Goal: Use online tool/utility: Use online tool/utility

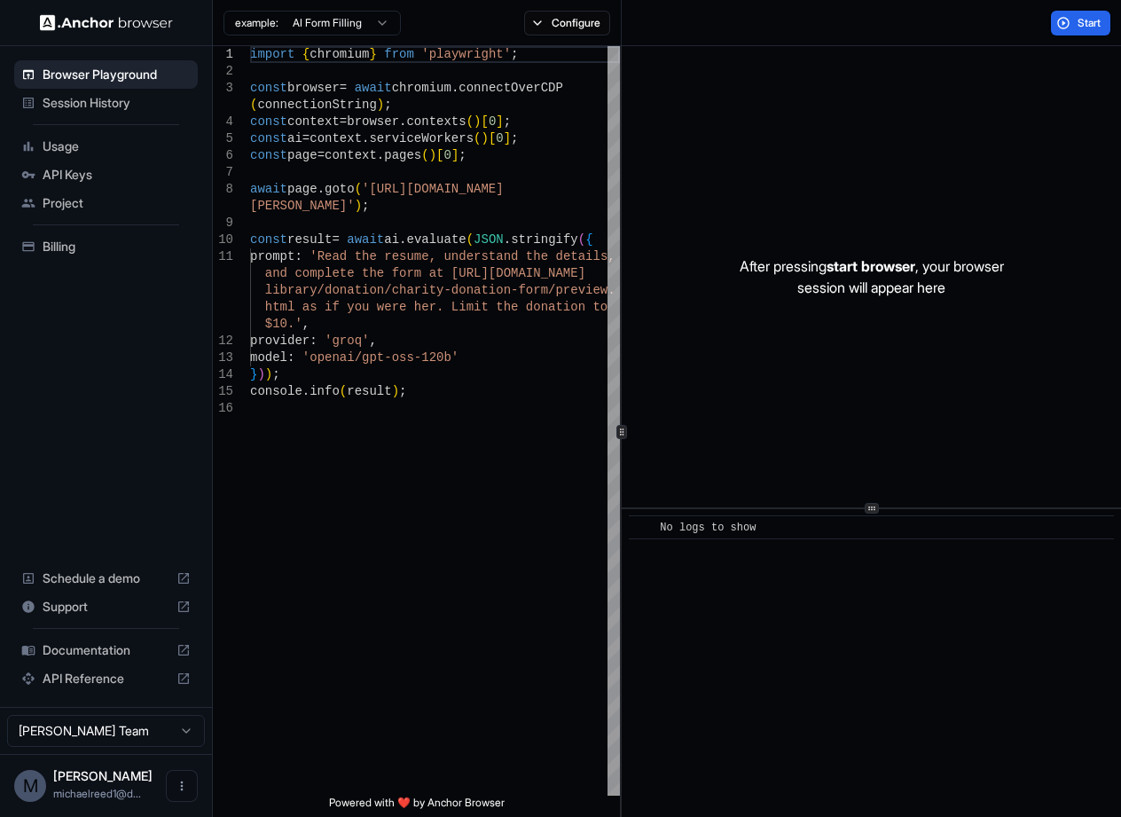
click at [158, 92] on div "Session History" at bounding box center [106, 103] width 184 height 28
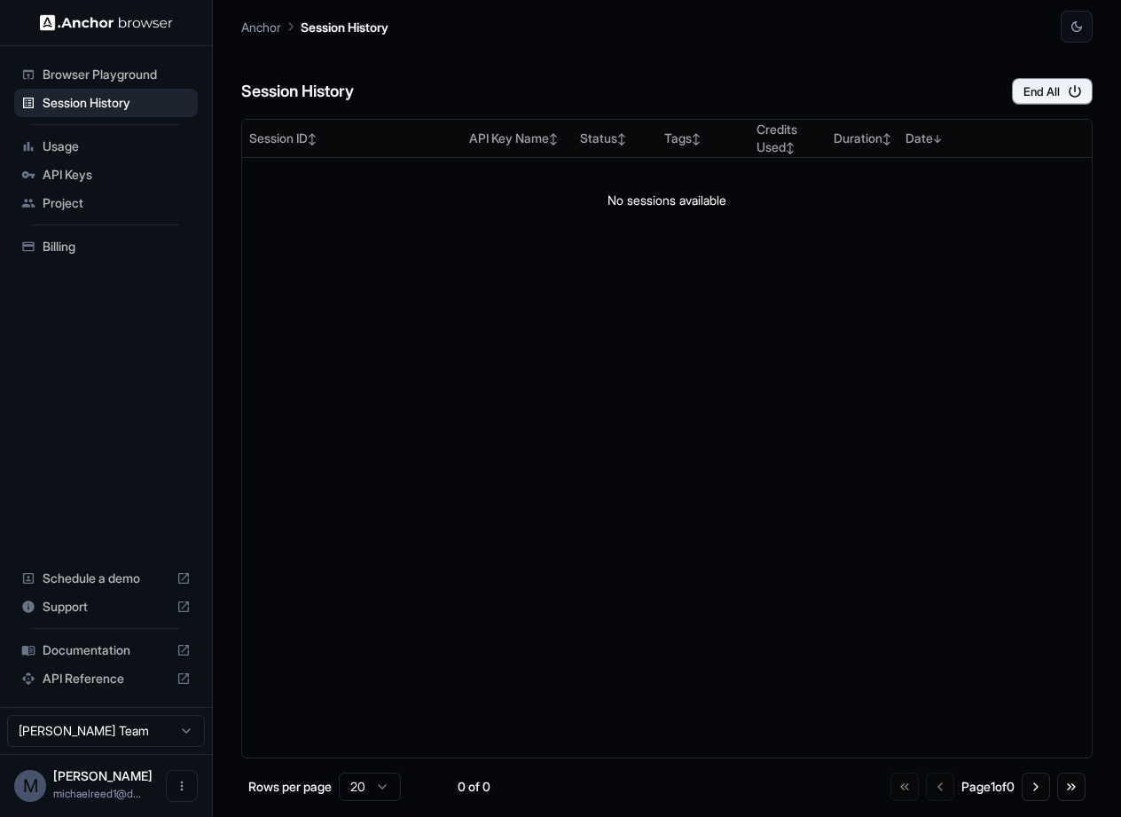
click at [169, 77] on span "Browser Playground" at bounding box center [117, 75] width 148 height 18
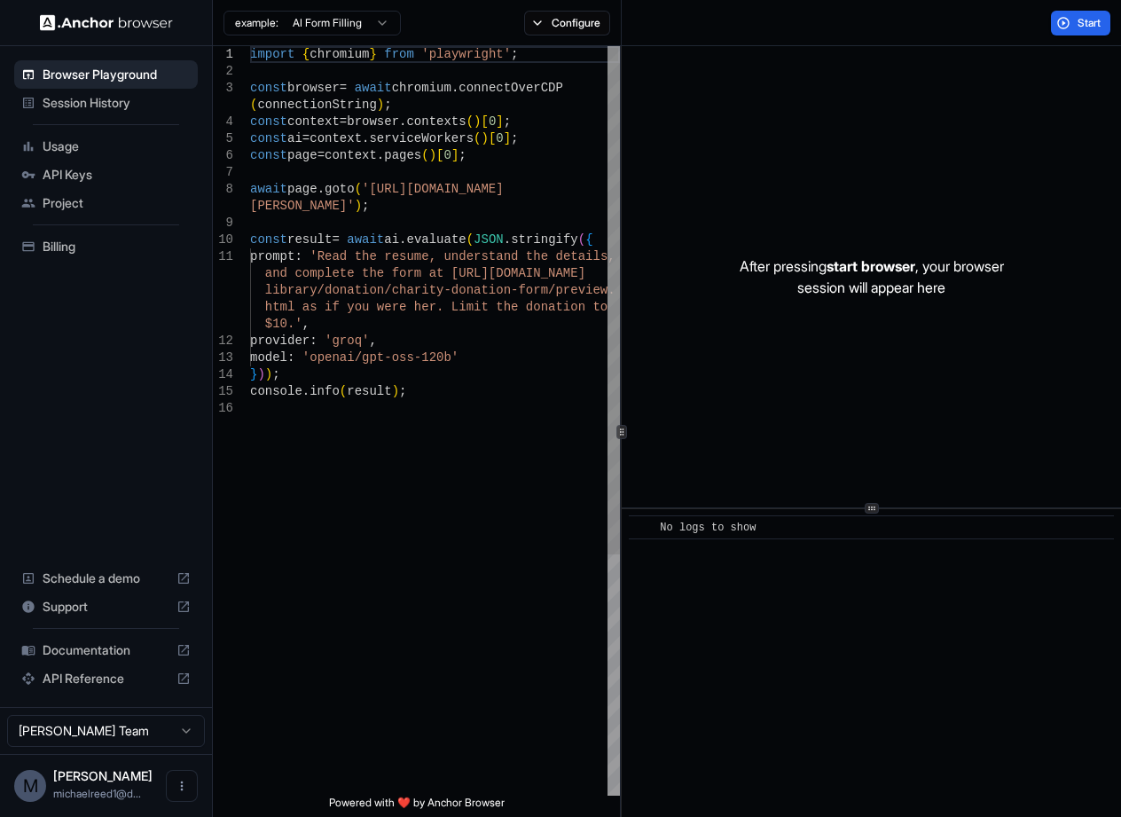
click at [553, 485] on div "import { chromium } from 'playwright' ; const browser = await chromium . connec…" at bounding box center [435, 597] width 370 height 1103
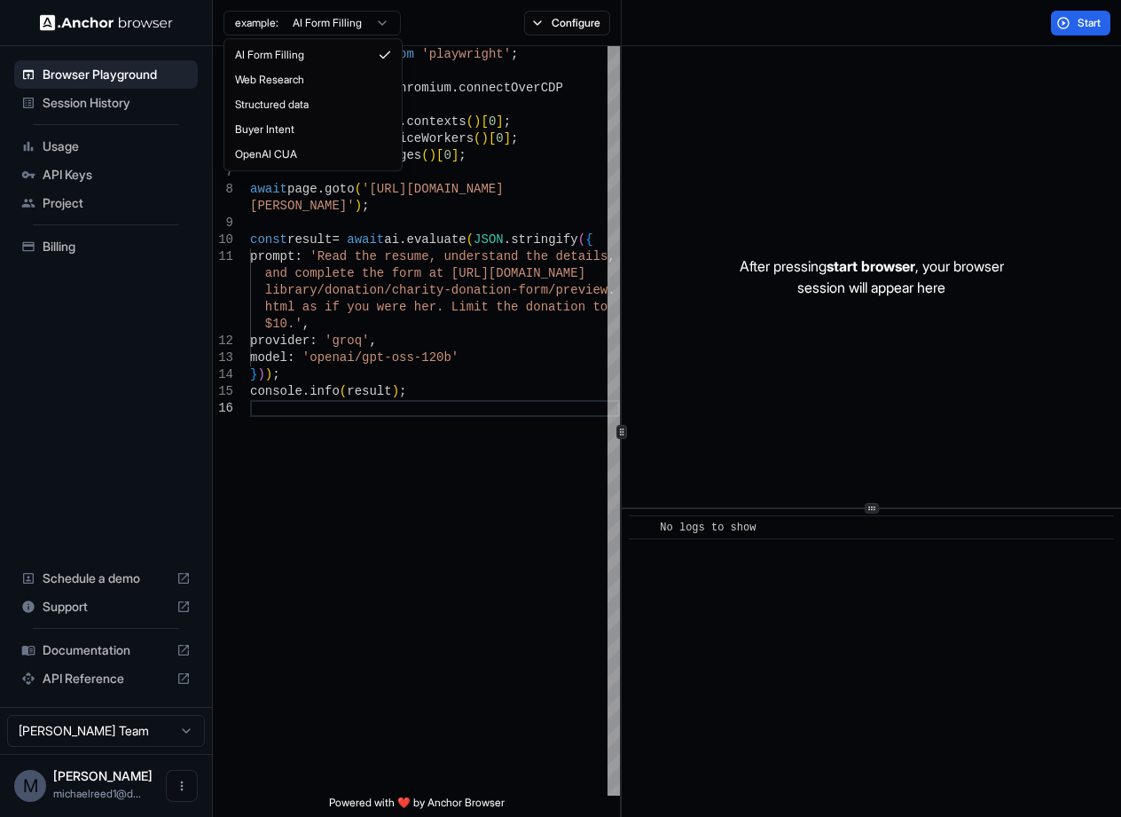
click at [324, 32] on html "Browser Playground Session History Usage API Keys Project Billing Schedule a de…" at bounding box center [560, 408] width 1121 height 817
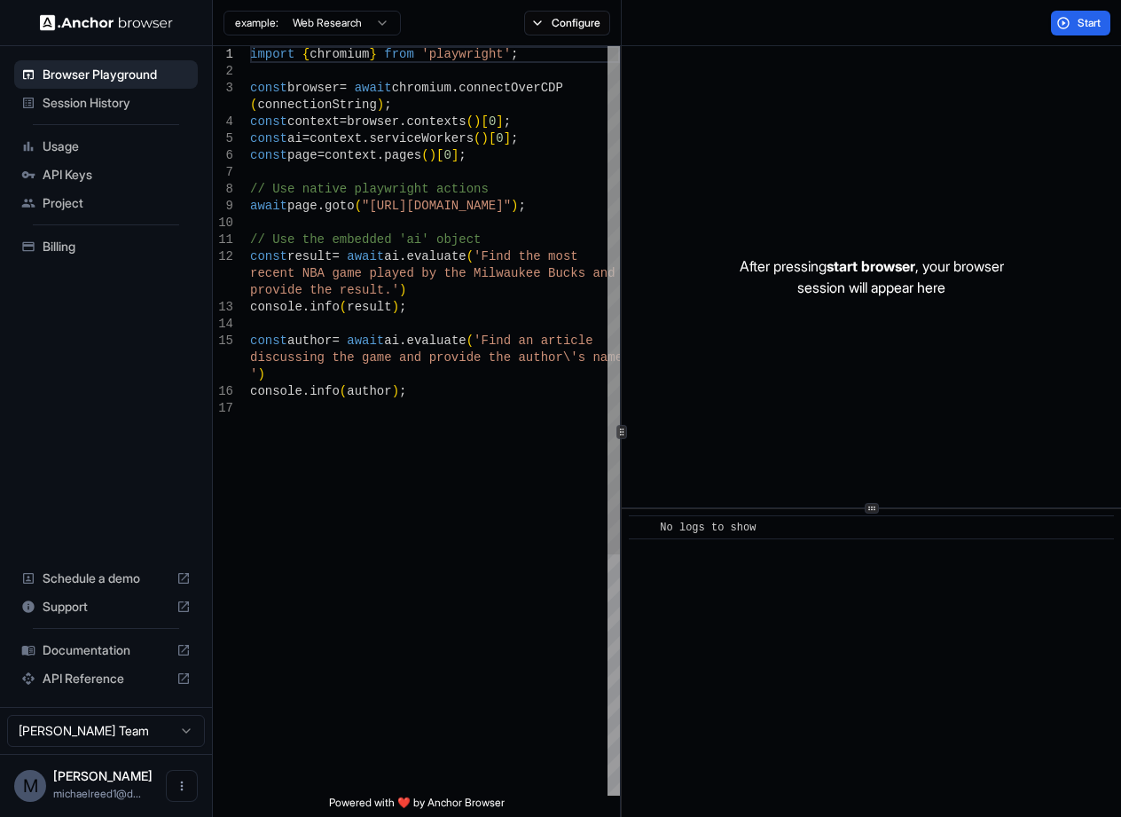
type textarea "**********"
click at [518, 593] on div "import { chromium } from 'playwright' ; const browser = await chromium . connec…" at bounding box center [435, 597] width 370 height 1103
click at [885, 513] on div "​ No logs to show" at bounding box center [871, 663] width 499 height 308
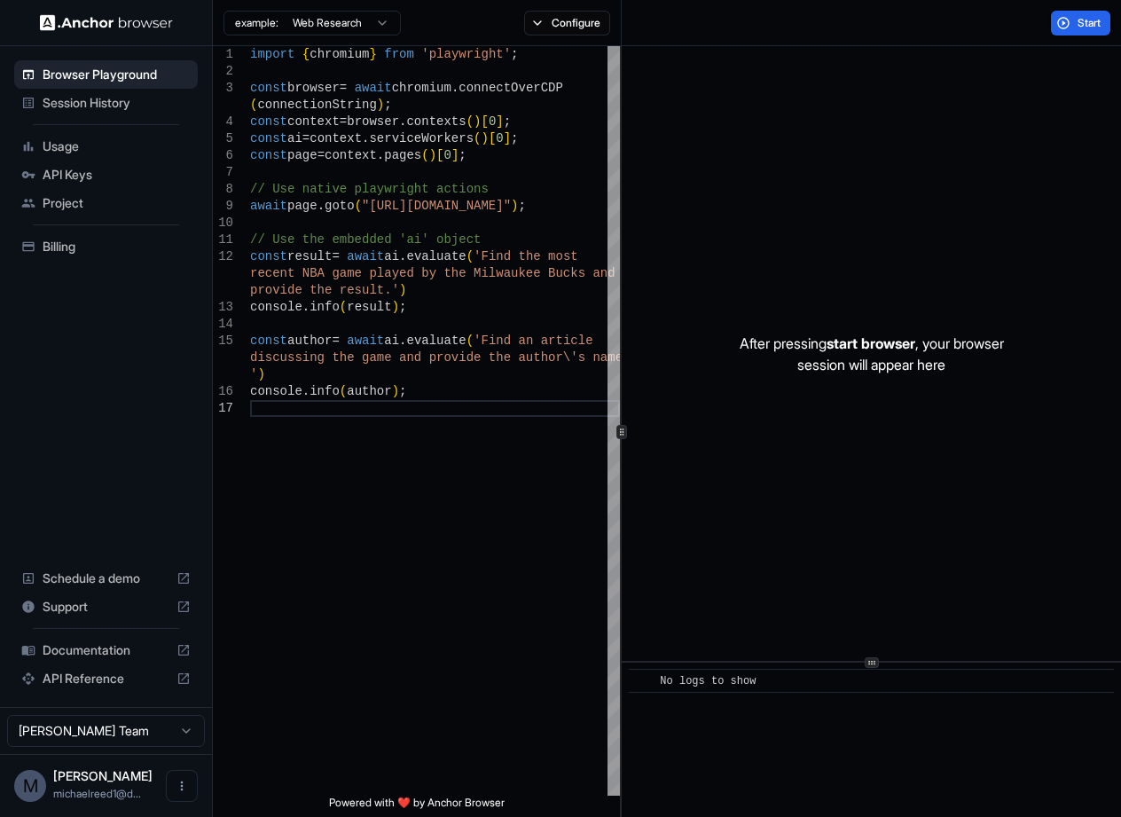
click at [881, 673] on div "After pressing start browser , your browser session will appear here ​ No logs …" at bounding box center [871, 431] width 499 height 771
click at [186, 793] on icon "Open menu" at bounding box center [182, 786] width 14 height 14
click at [155, 744] on div at bounding box center [560, 408] width 1121 height 817
click at [167, 734] on html "Browser Playground Session History Usage API Keys Project Billing Schedule a de…" at bounding box center [560, 408] width 1121 height 817
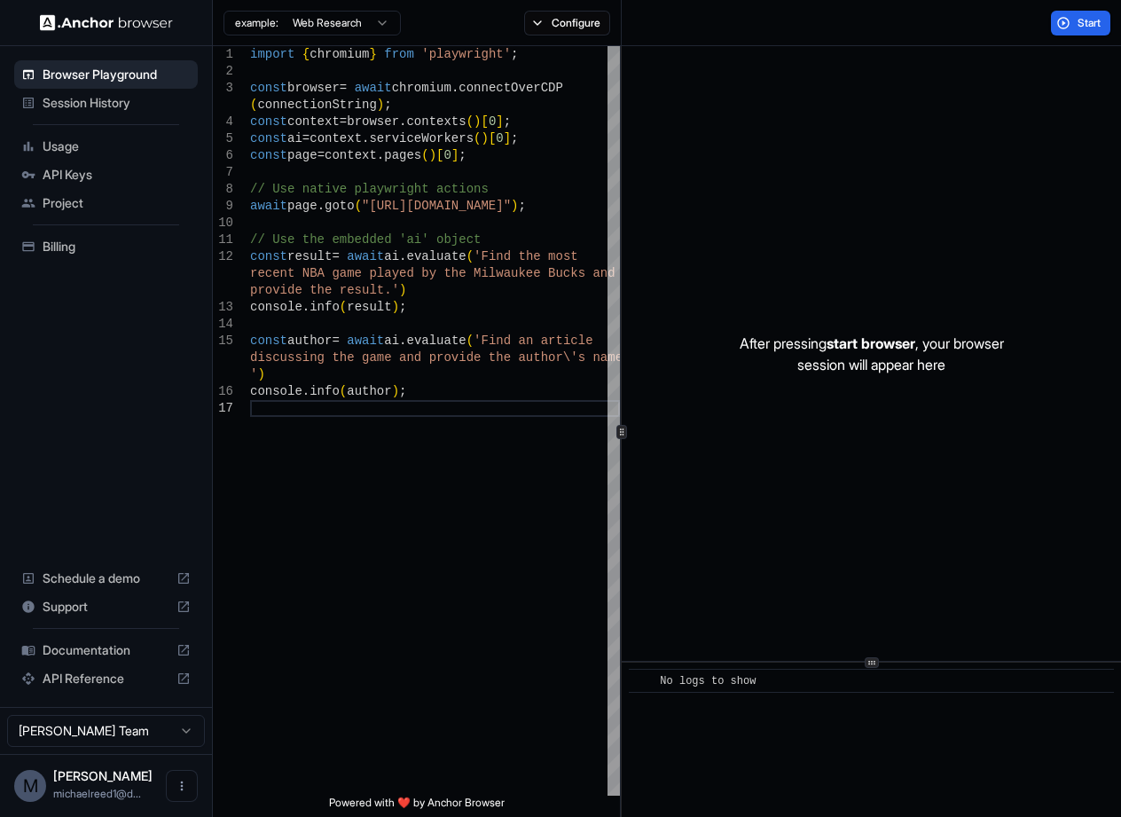
click at [149, 138] on span "Usage" at bounding box center [117, 146] width 148 height 18
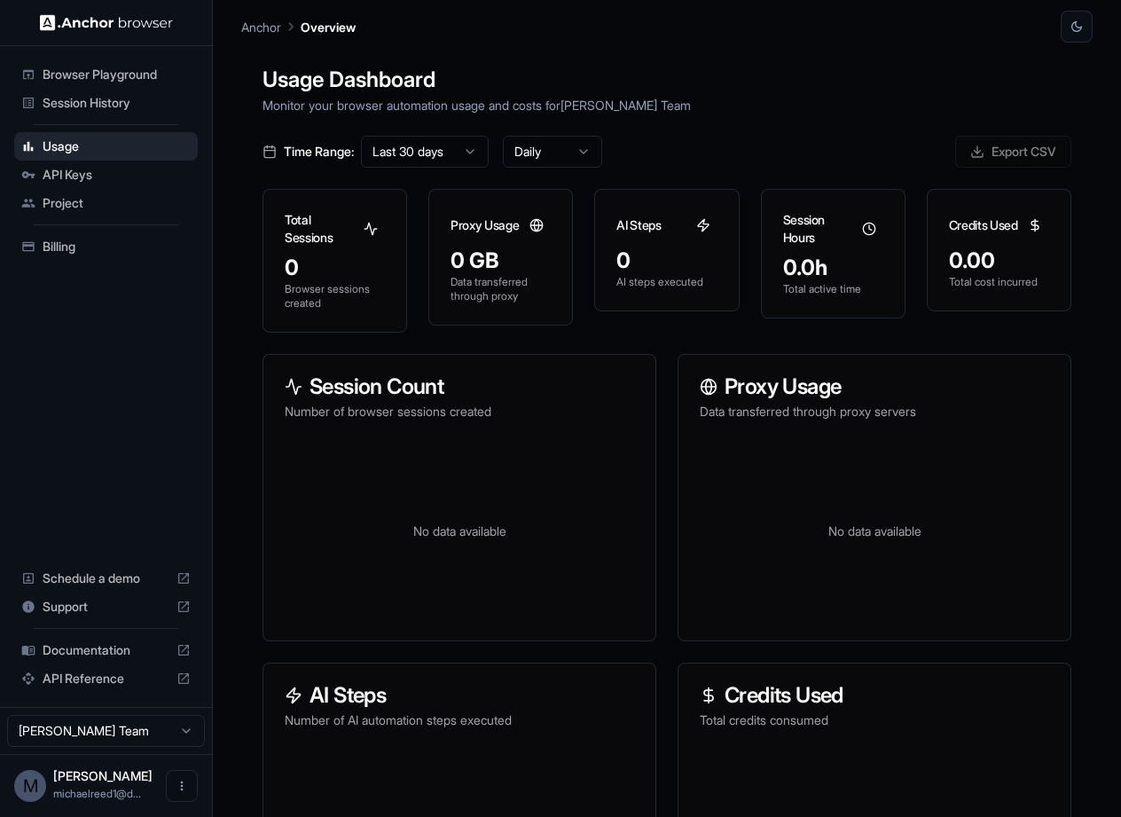
click at [132, 174] on span "API Keys" at bounding box center [117, 175] width 148 height 18
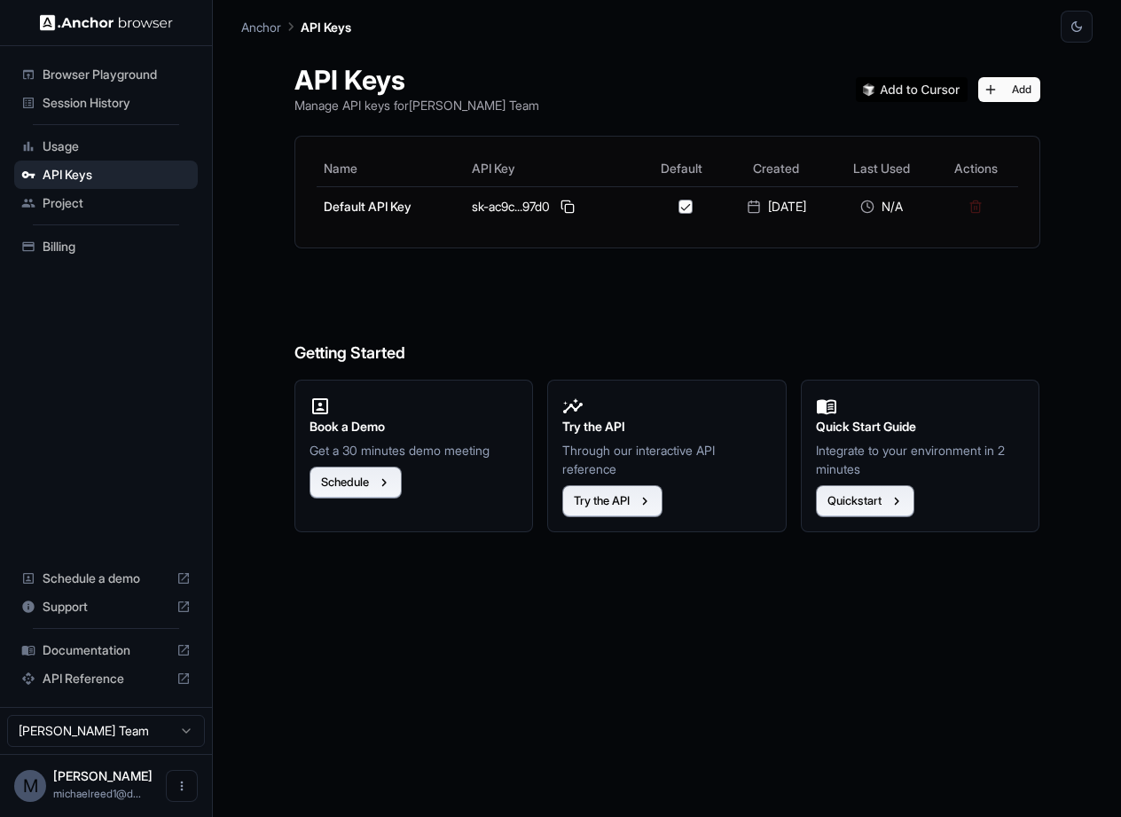
click at [126, 204] on span "Project" at bounding box center [117, 203] width 148 height 18
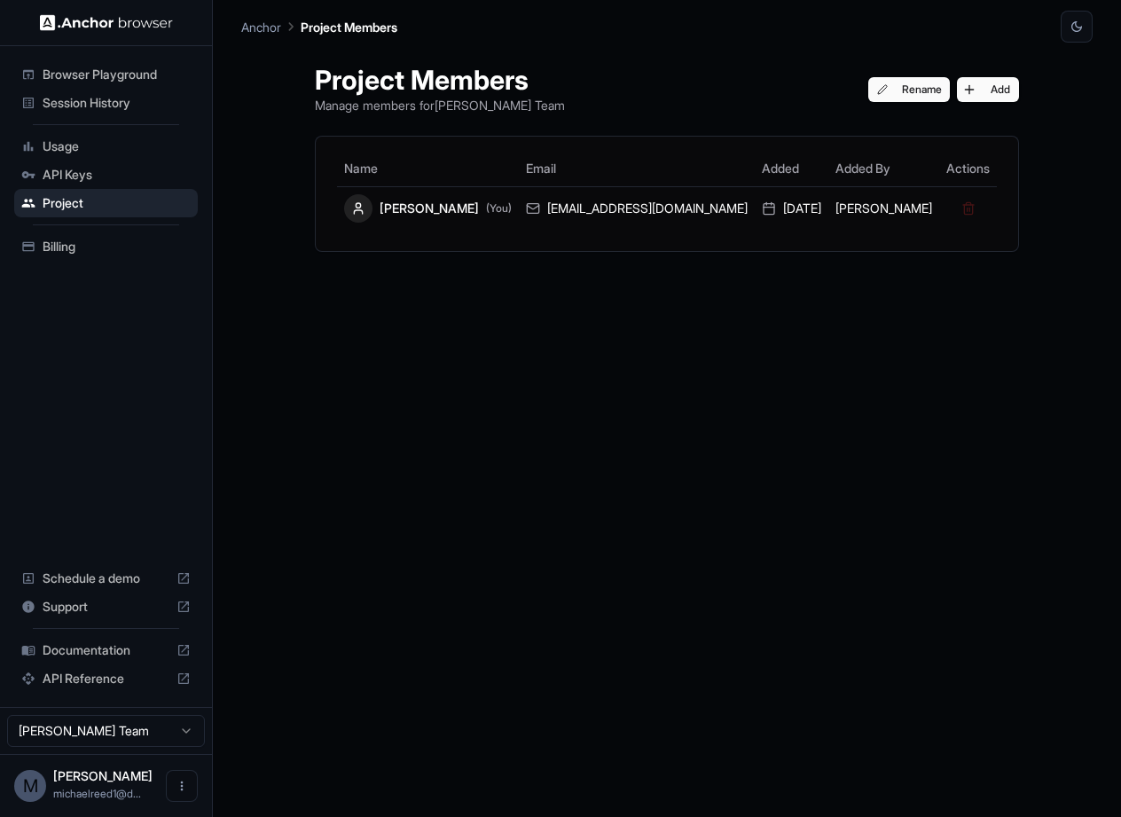
click at [146, 161] on div "API Keys" at bounding box center [106, 175] width 184 height 28
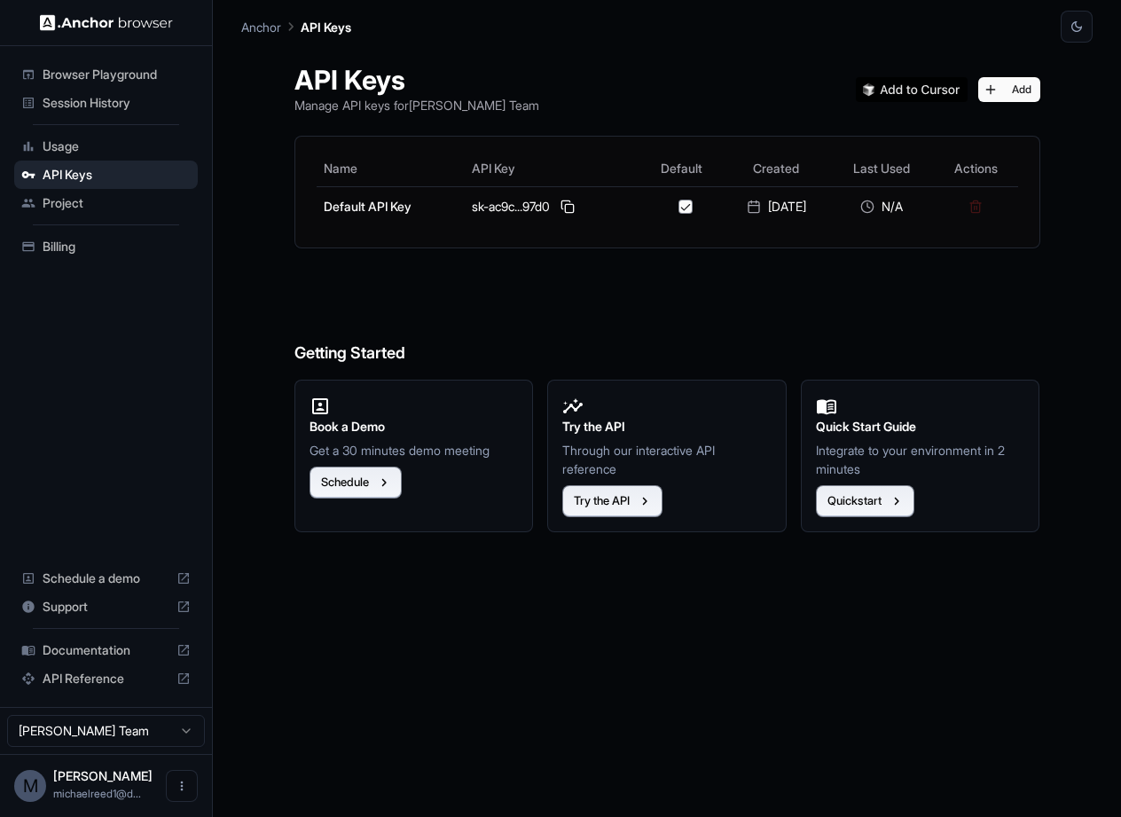
click at [131, 217] on ul "Browser Playground Session History Usage API Keys Project Billing" at bounding box center [106, 160] width 198 height 215
click at [140, 207] on span "Project" at bounding box center [117, 203] width 148 height 18
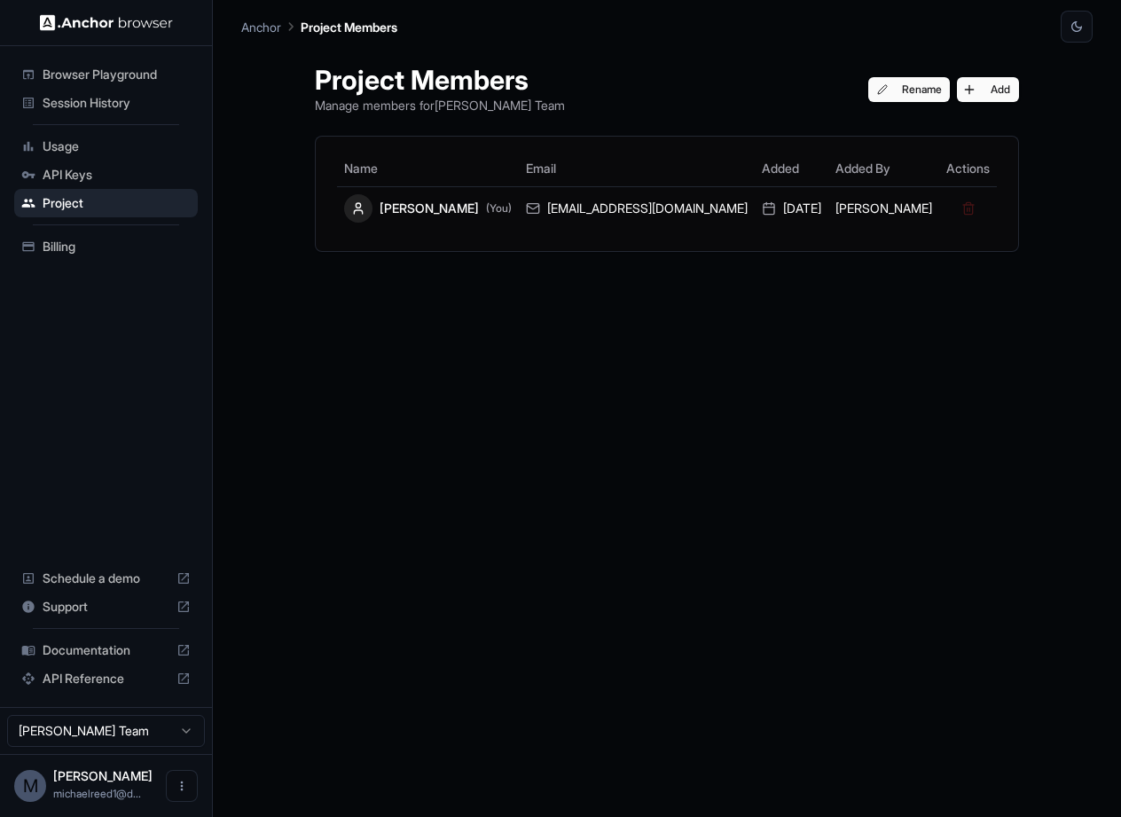
click at [110, 247] on span "Billing" at bounding box center [117, 247] width 148 height 18
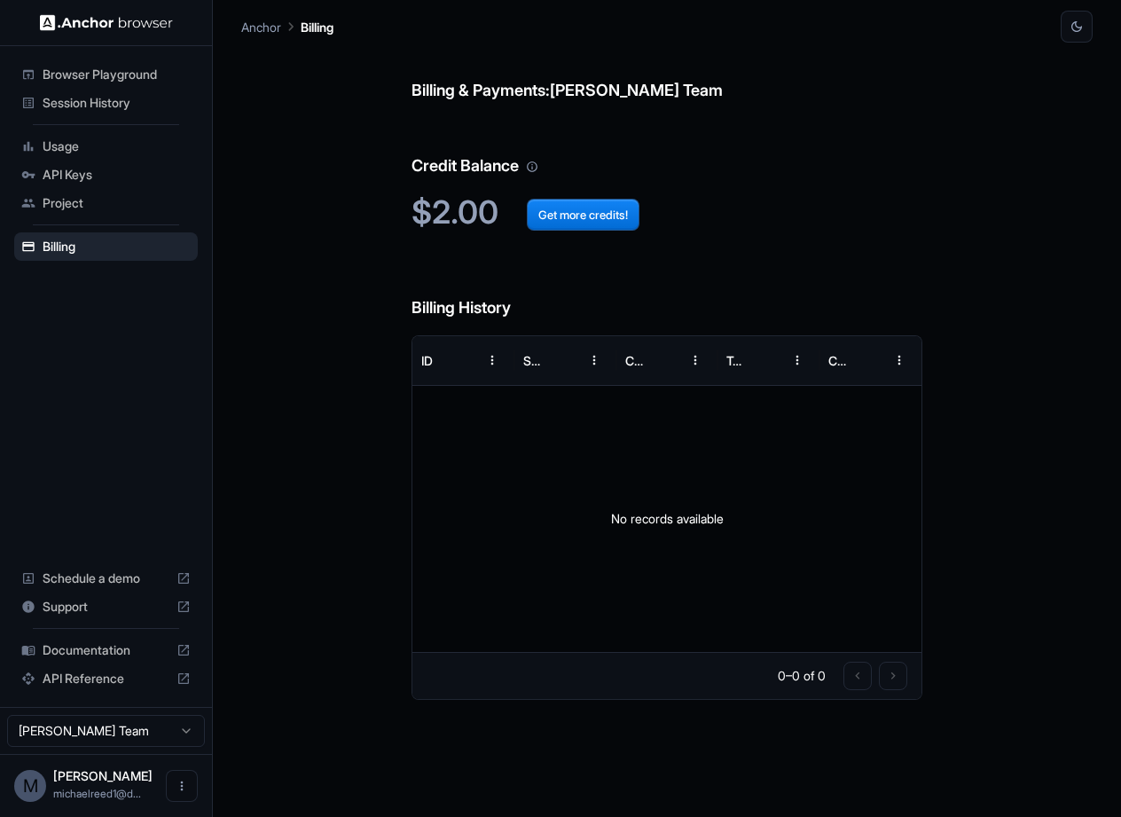
click at [159, 56] on ul "Browser Playground Session History Usage API Keys Project Billing" at bounding box center [106, 160] width 198 height 215
click at [144, 77] on span "Browser Playground" at bounding box center [117, 75] width 148 height 18
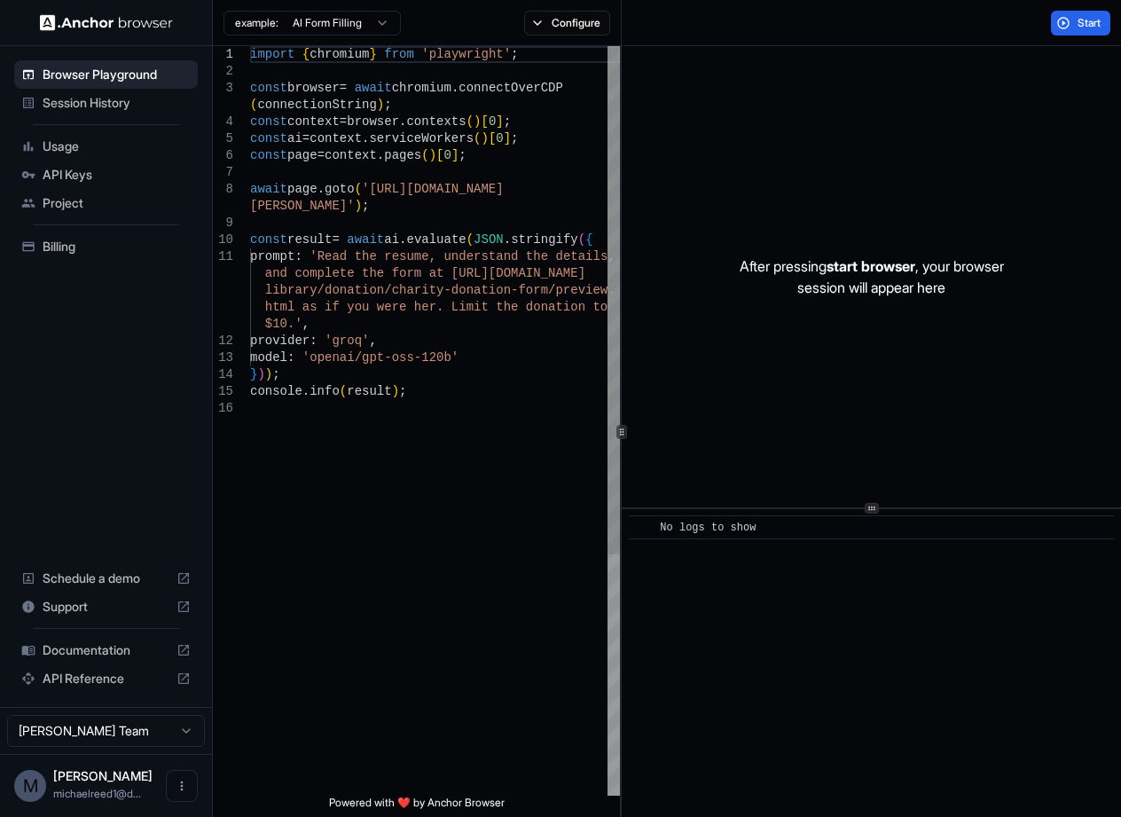
type textarea "**********"
click at [539, 482] on div "import { chromium } from 'playwright' ; const browser = await chromium . connec…" at bounding box center [435, 597] width 370 height 1103
click at [556, 18] on button "Configure" at bounding box center [567, 23] width 86 height 25
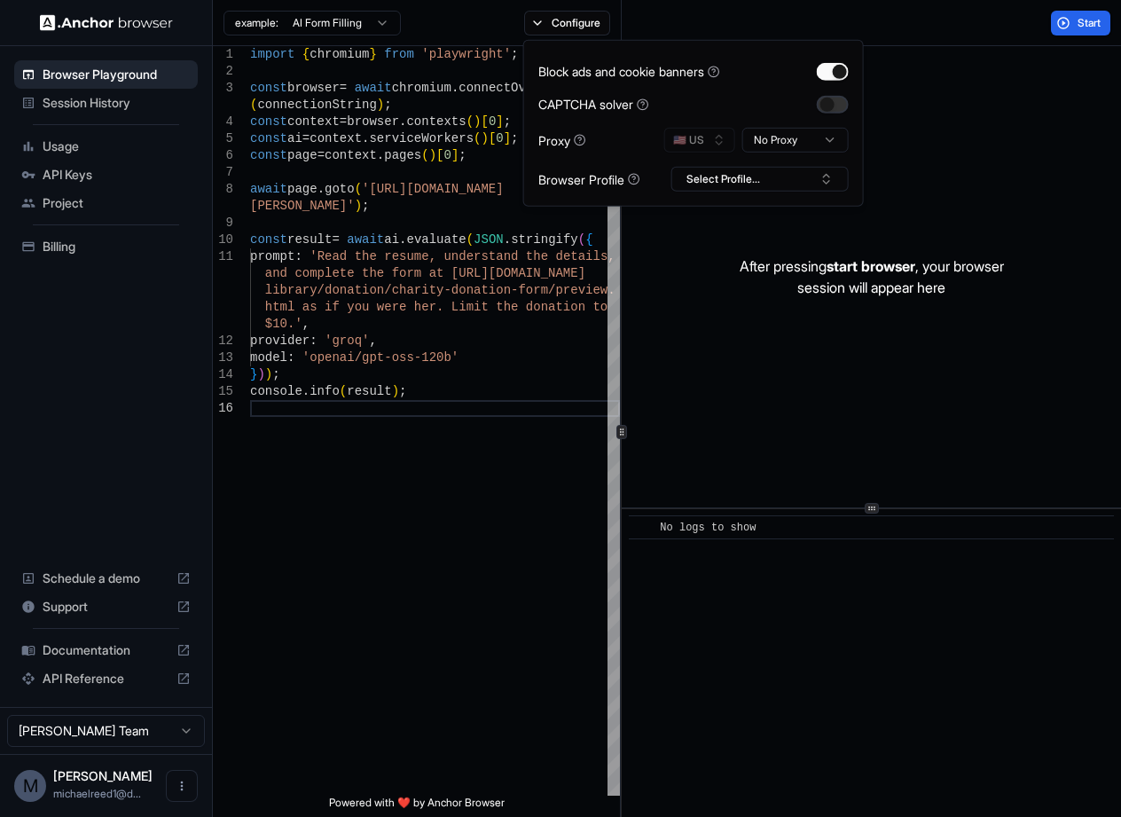
click at [832, 104] on button "button" at bounding box center [833, 104] width 32 height 18
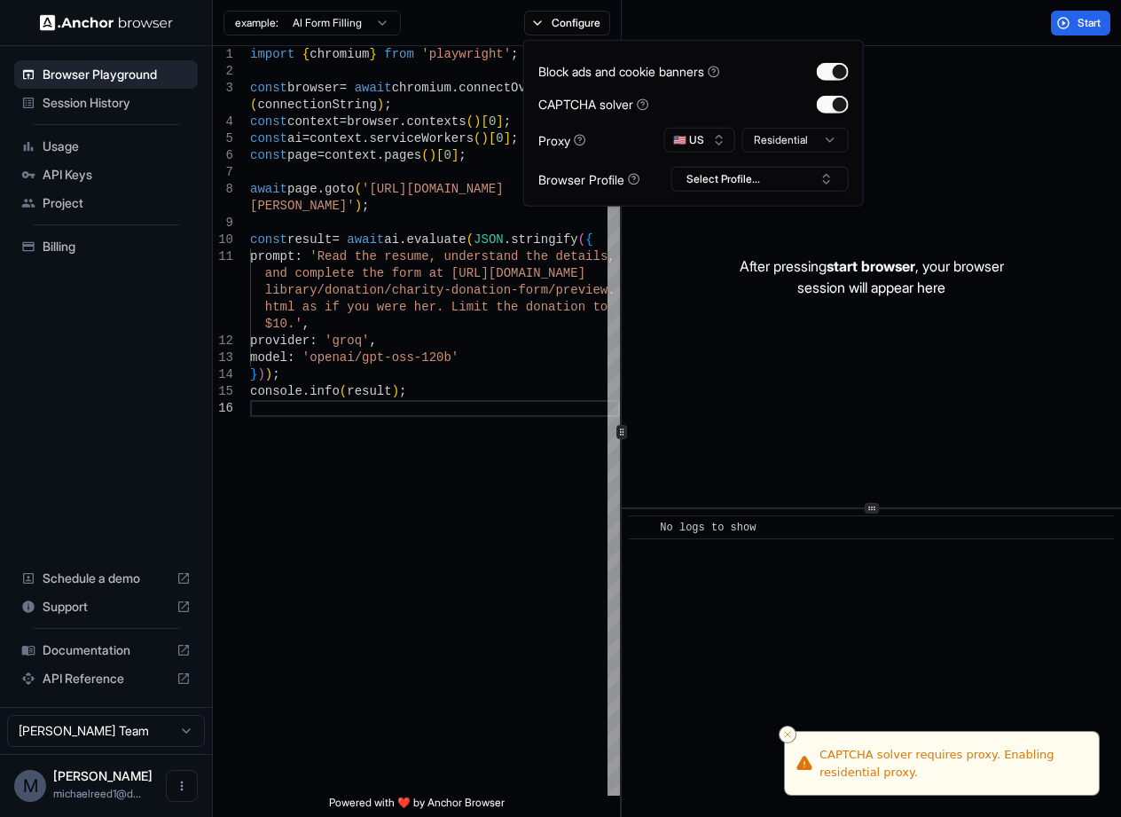
click at [649, 102] on icon at bounding box center [643, 104] width 12 height 12
click at [648, 102] on circle at bounding box center [643, 103] width 11 height 11
click at [715, 184] on button "Select Profile..." at bounding box center [759, 179] width 177 height 25
click at [749, 217] on input "text" at bounding box center [770, 212] width 133 height 32
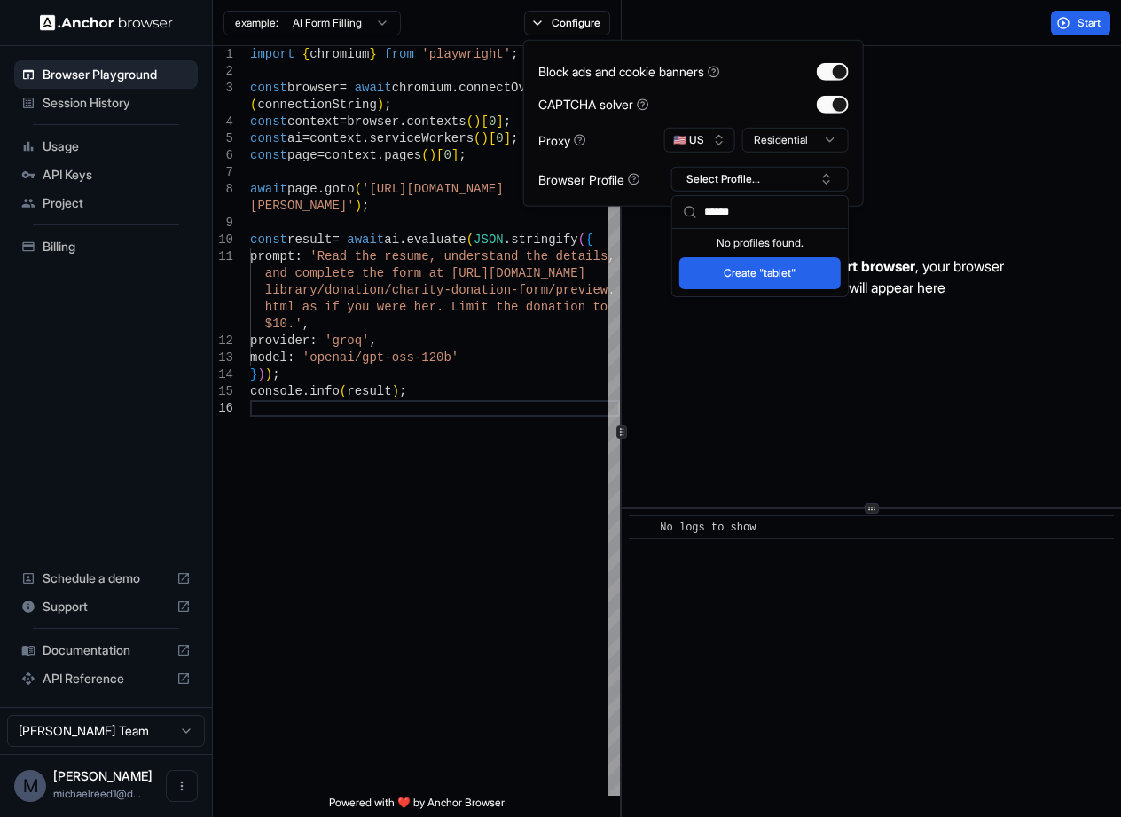
type input "******"
click at [759, 257] on button "Create "tablet"" at bounding box center [759, 273] width 161 height 32
click at [820, 158] on div "Block ads and cookie banners CAPTCHA solver Proxy 🇺🇸 US Residential Browser Pro…" at bounding box center [693, 123] width 310 height 137
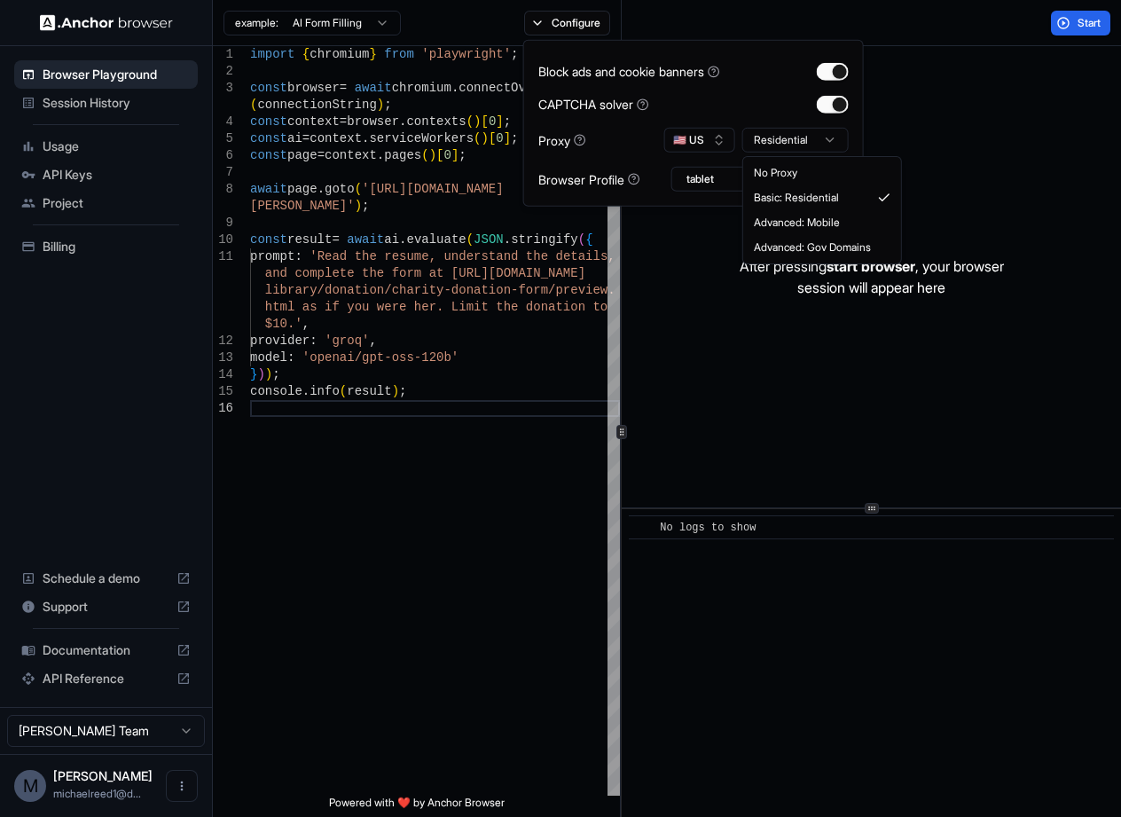
click at [819, 145] on html "Browser Playground Session History Usage API Keys Project Billing Schedule a de…" at bounding box center [560, 408] width 1121 height 817
click at [875, 264] on span "start browser" at bounding box center [871, 266] width 89 height 18
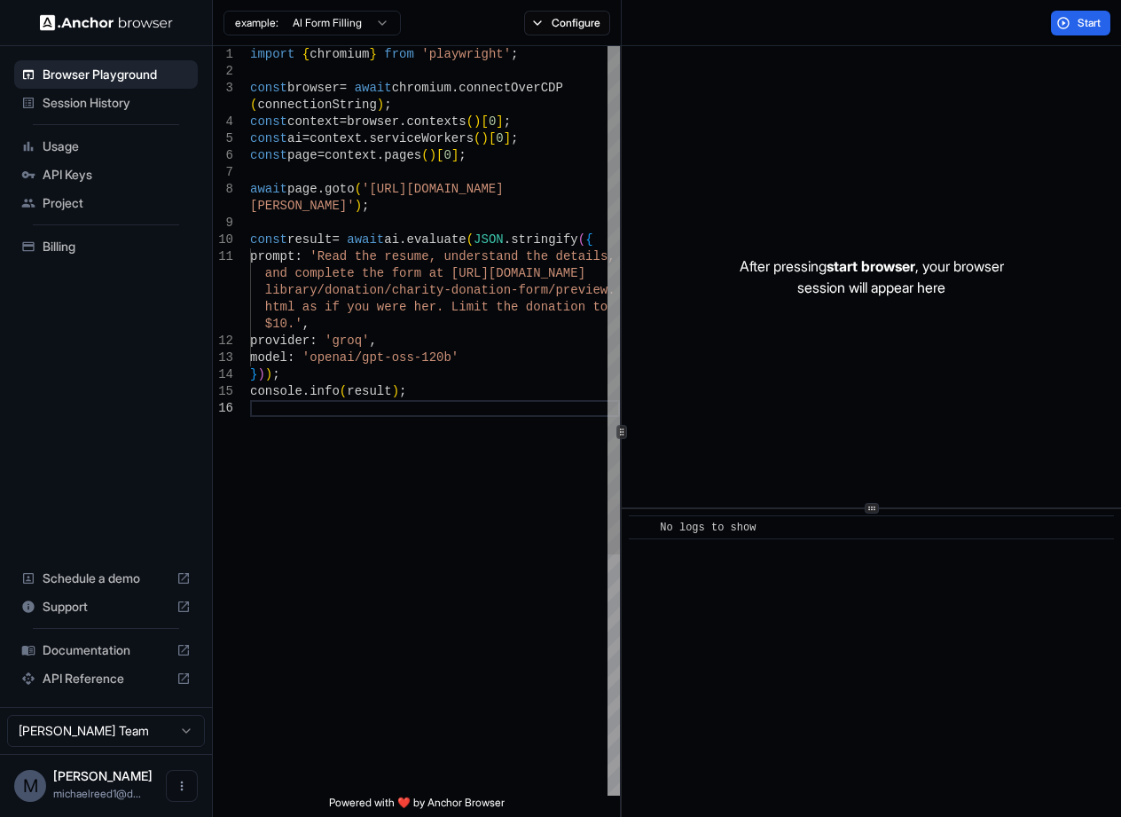
click at [498, 445] on div "import { chromium } from 'playwright' ; const browser = await chromium . connec…" at bounding box center [435, 597] width 370 height 1103
click at [489, 380] on div "import { chromium } from 'playwright' ; const browser = await chromium . connec…" at bounding box center [435, 597] width 370 height 1103
click at [512, 429] on div "import { chromium } from 'playwright' ; const browser = await chromium . connec…" at bounding box center [435, 597] width 370 height 1103
click at [392, 417] on div "import { chromium } from 'playwright' ; const browser = await chromium . connec…" at bounding box center [435, 597] width 370 height 1103
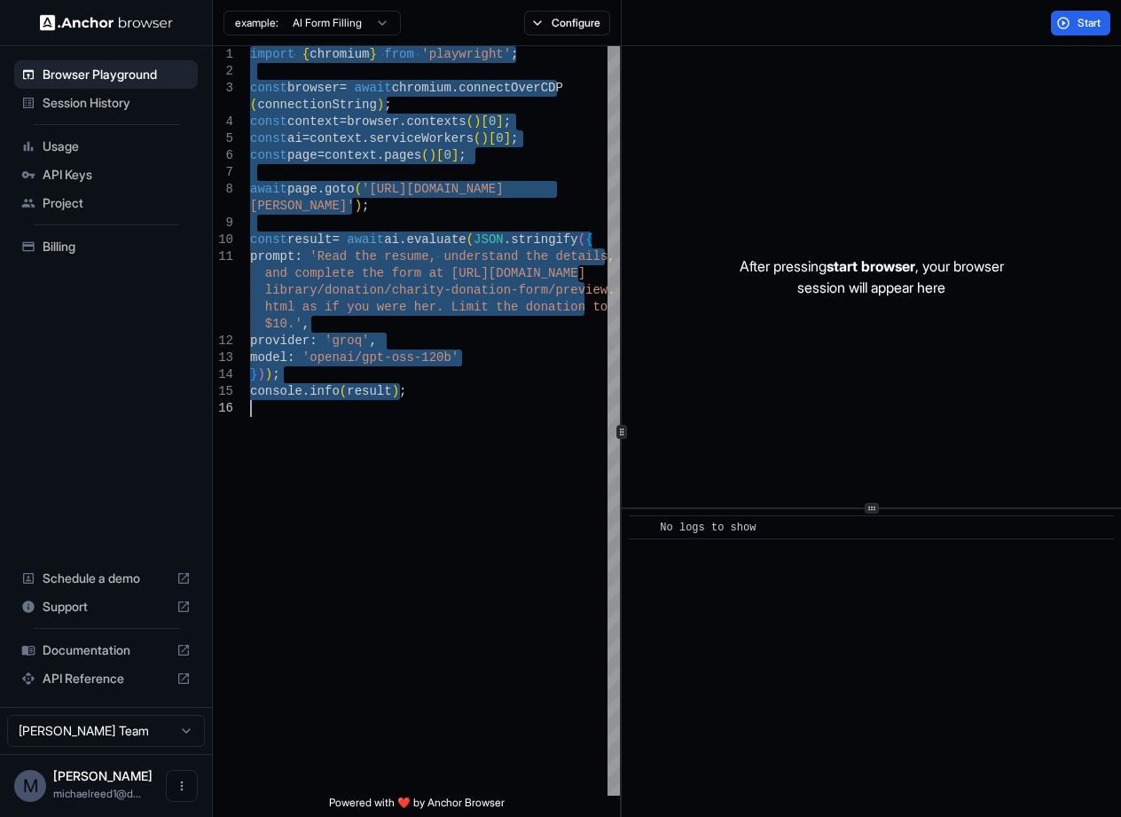
type textarea "**********"
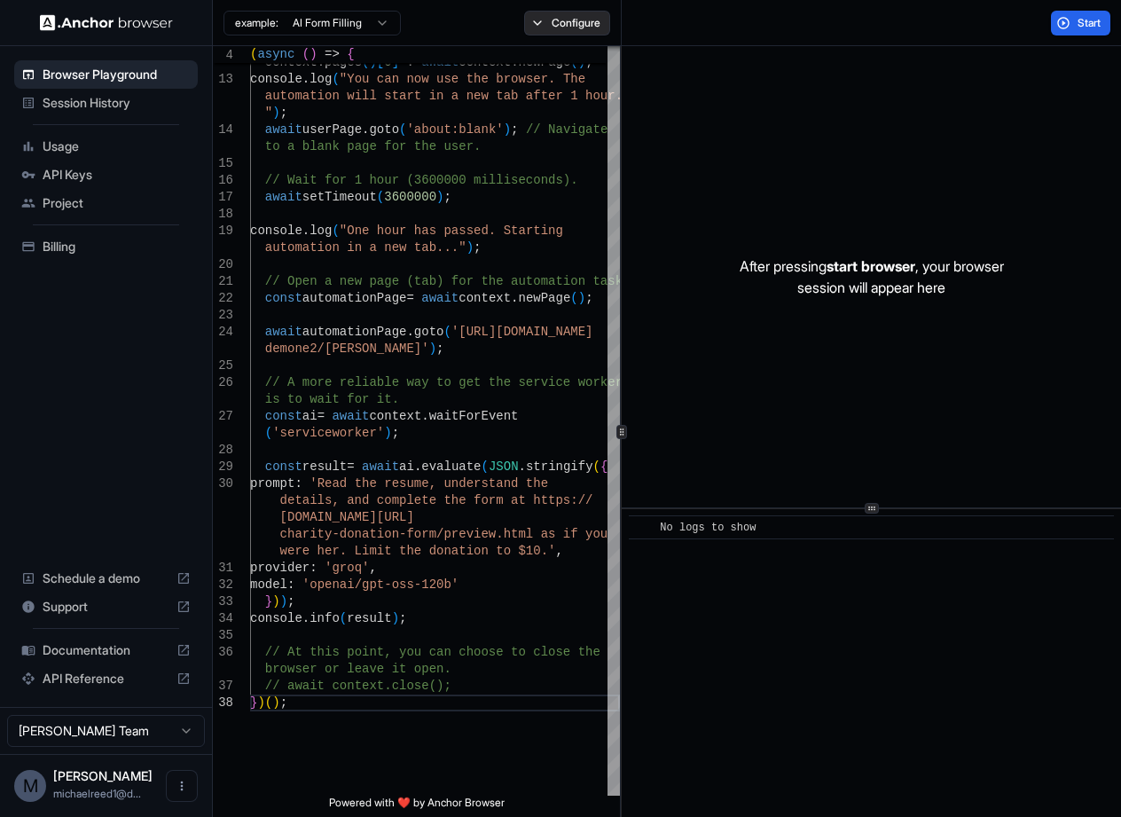
click at [543, 20] on button "Configure" at bounding box center [567, 23] width 86 height 25
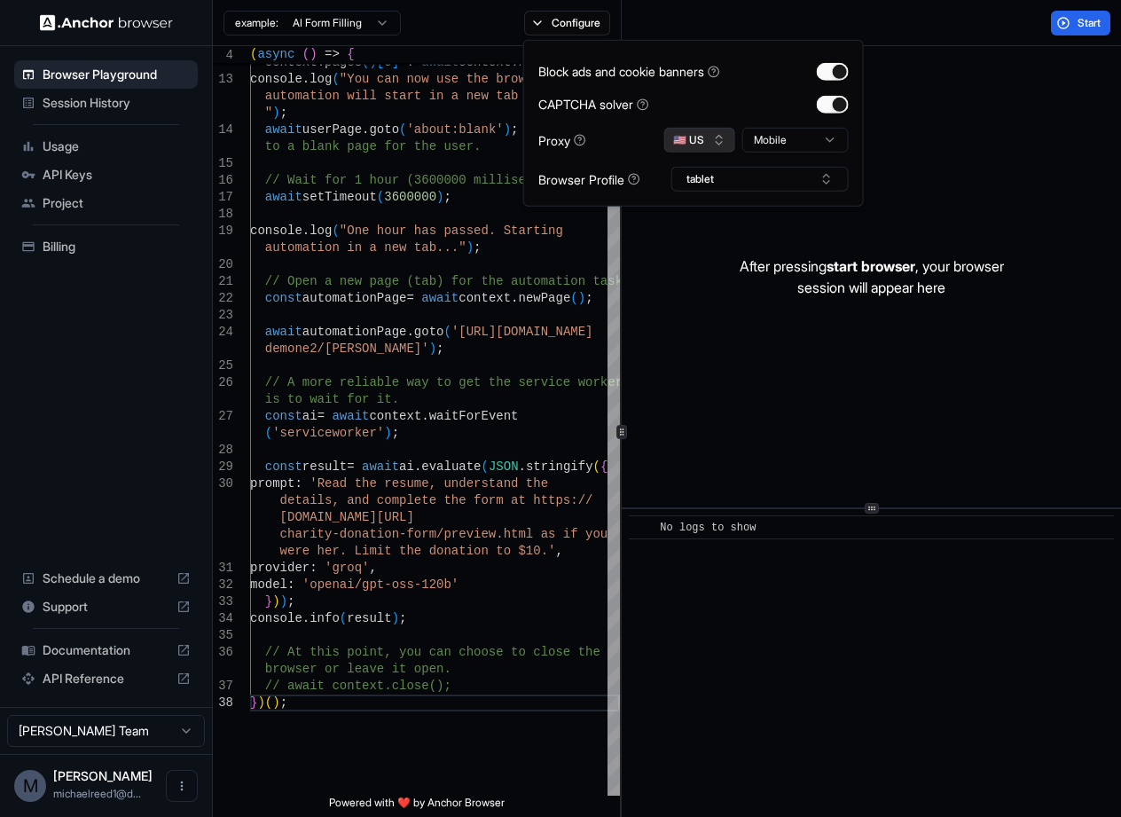
click at [714, 148] on button "🇺🇸 US" at bounding box center [699, 140] width 71 height 25
type input "***"
click at [702, 206] on span "DE" at bounding box center [703, 202] width 13 height 14
click at [733, 182] on button "tablet" at bounding box center [759, 179] width 177 height 25
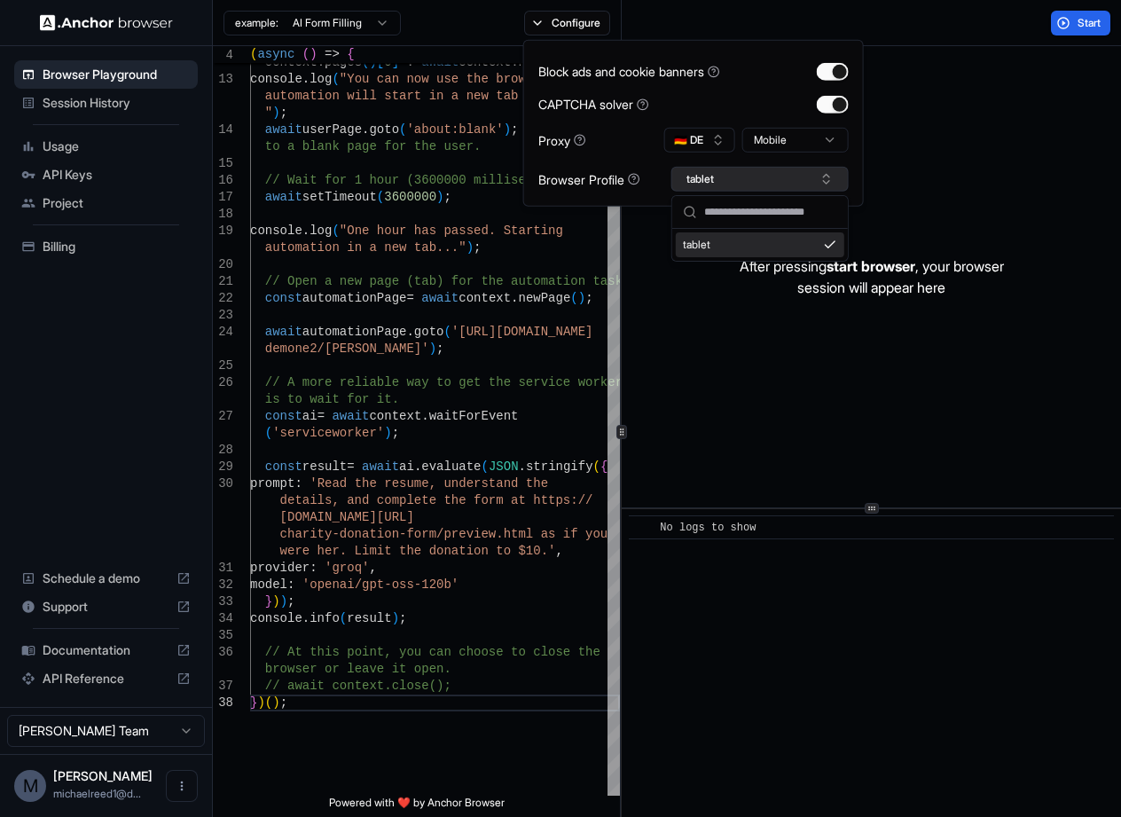
click at [733, 182] on button "tablet" at bounding box center [759, 179] width 177 height 25
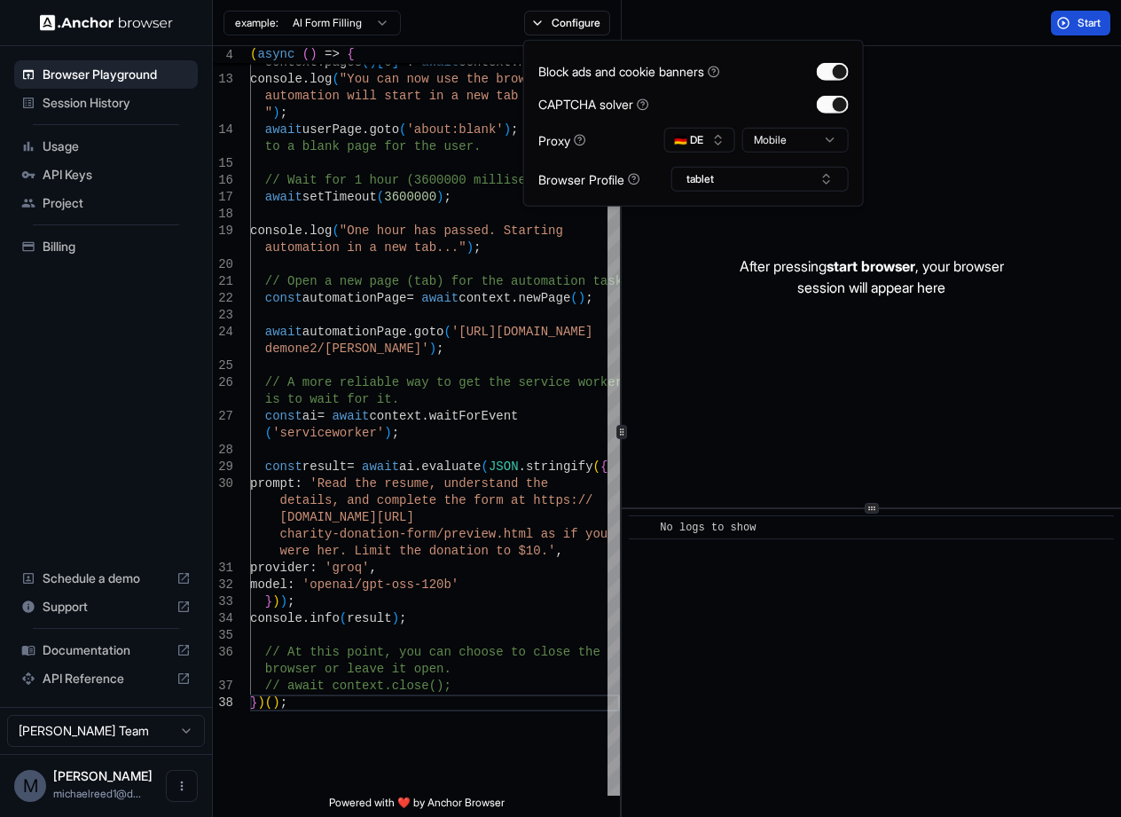
click at [1074, 23] on button "Start" at bounding box center [1080, 23] width 59 height 25
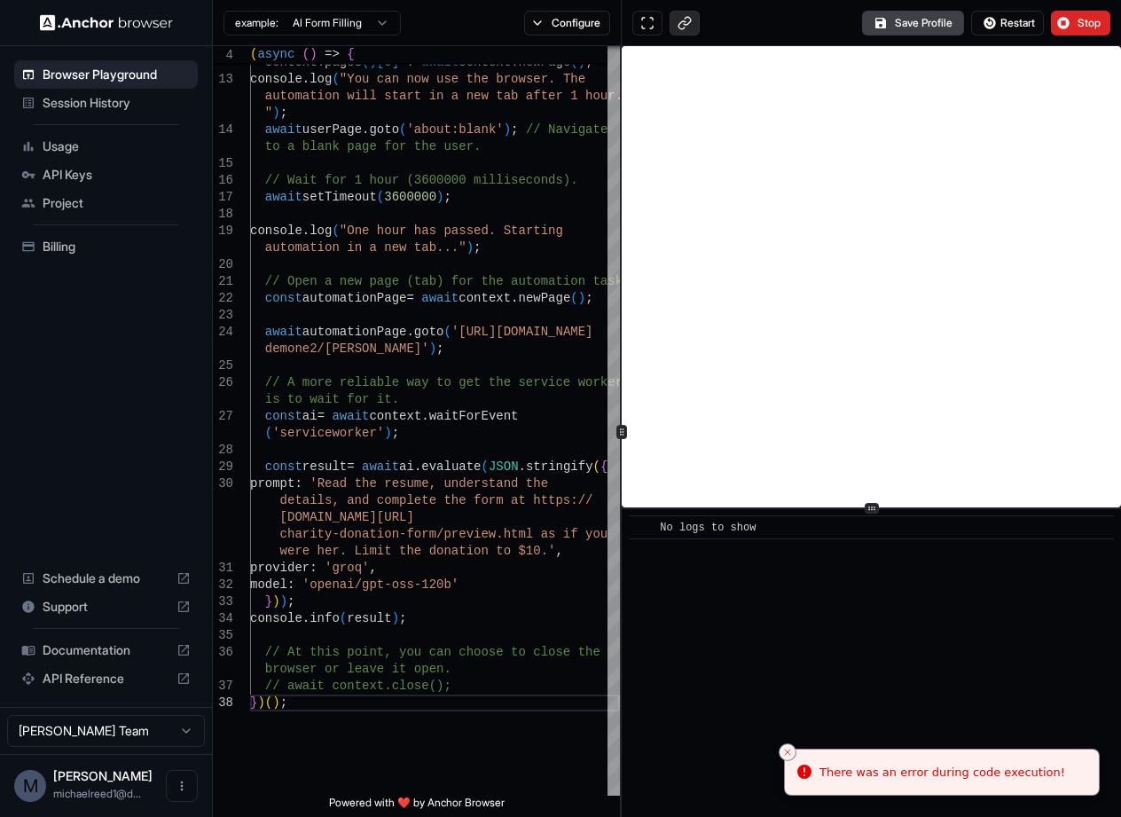
click at [688, 26] on button at bounding box center [685, 23] width 30 height 25
